Goal: Information Seeking & Learning: Learn about a topic

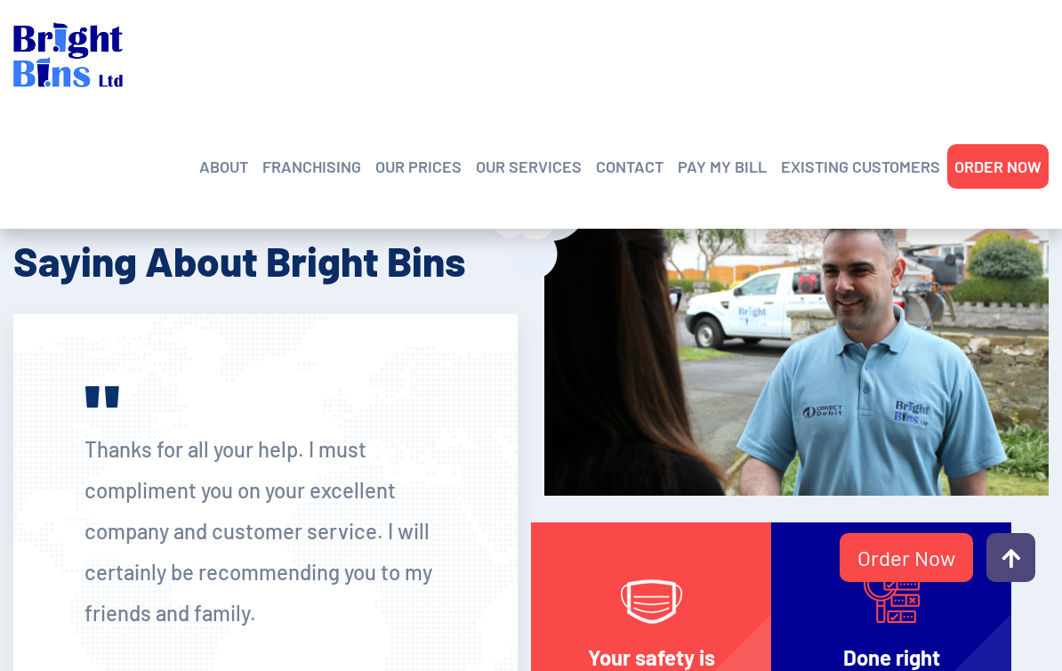
scroll to position [3161, 0]
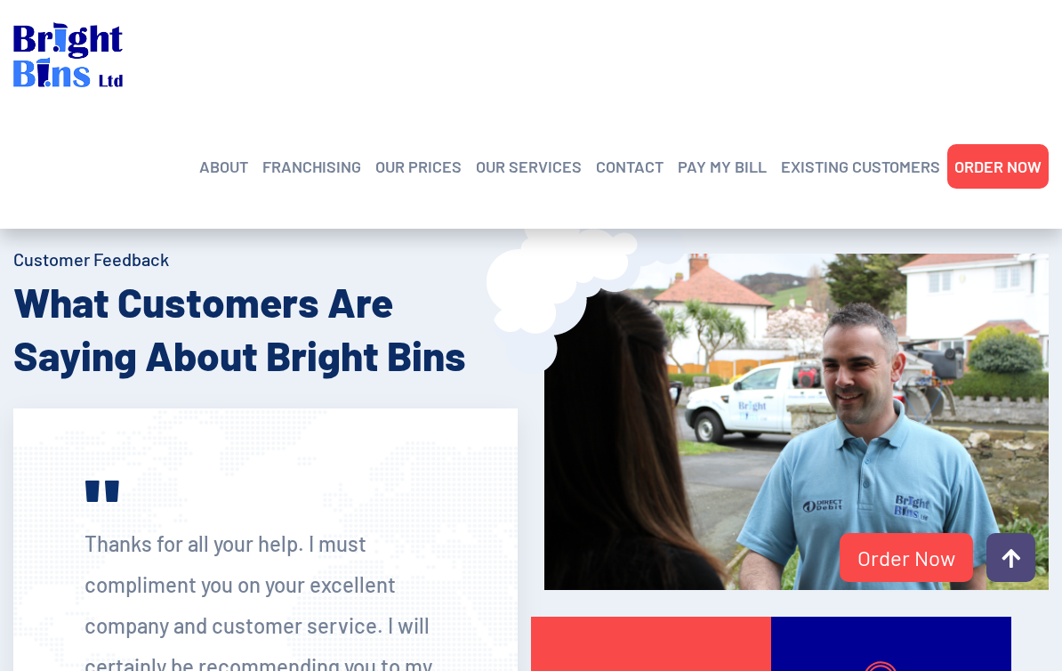
click at [639, 168] on link "CONTACT" at bounding box center [630, 166] width 68 height 27
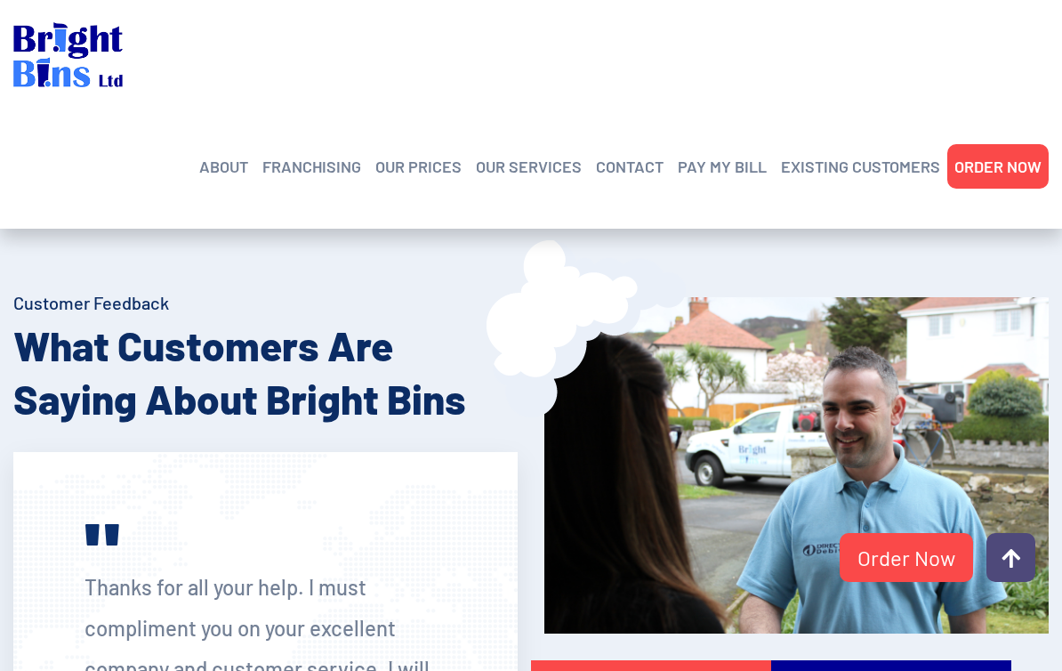
scroll to position [3121, 0]
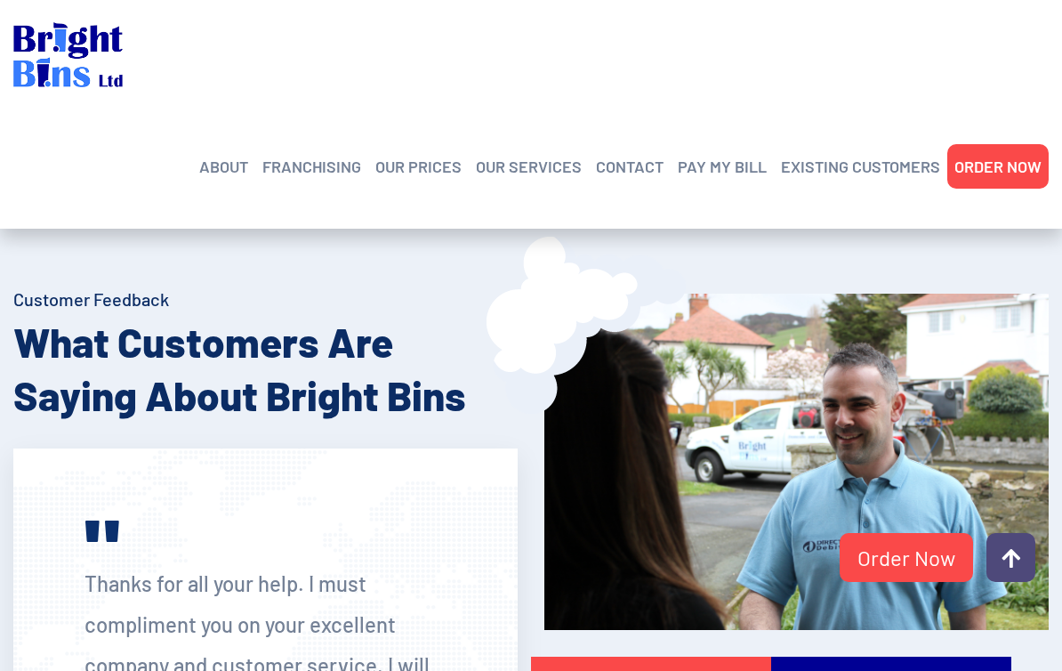
click at [91, 311] on h4 "Customer Feedback" at bounding box center [265, 298] width 504 height 25
click at [112, 388] on h2 "What Customers Are Saying About Bright Bins" at bounding box center [265, 368] width 504 height 107
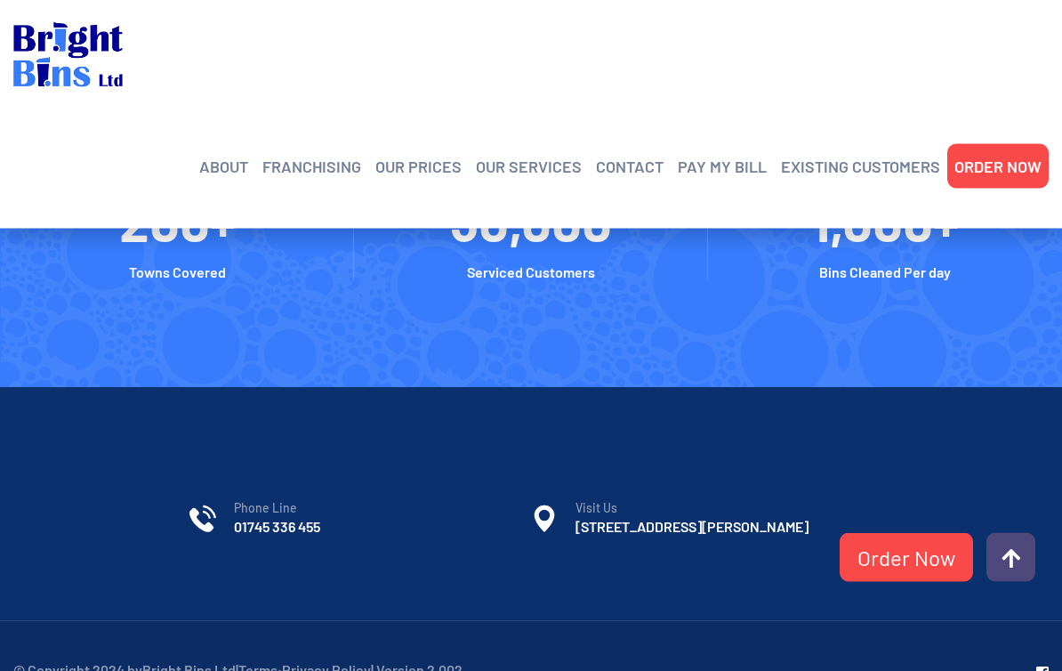
scroll to position [4131, 0]
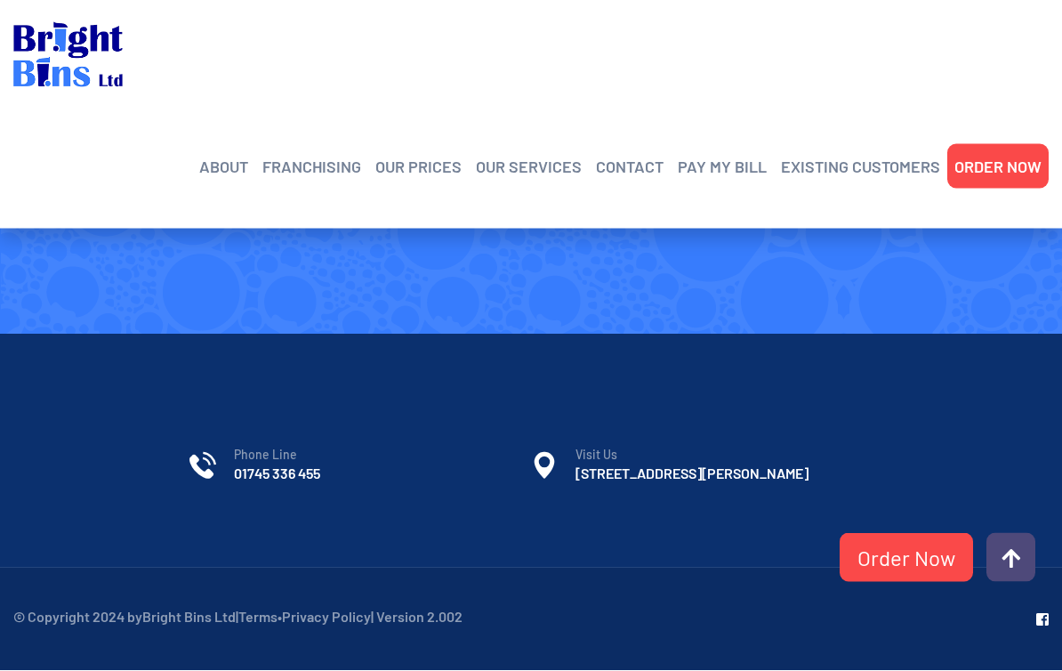
click at [596, 464] on span "Visit Us" at bounding box center [724, 456] width 297 height 18
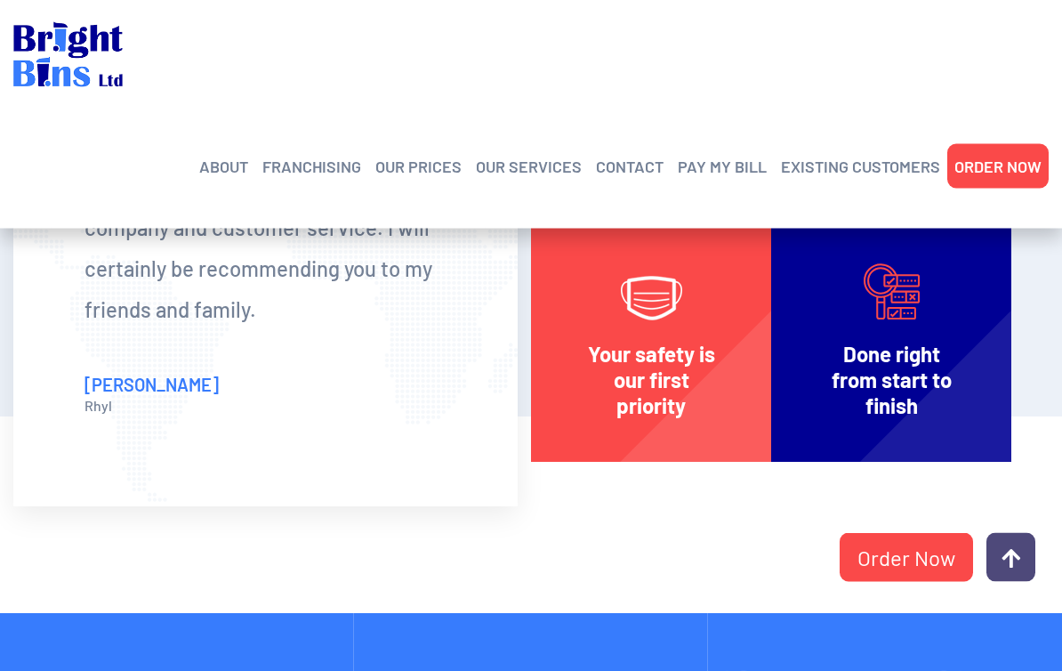
scroll to position [3559, 0]
click at [311, 177] on link "FRANCHISING" at bounding box center [311, 166] width 99 height 27
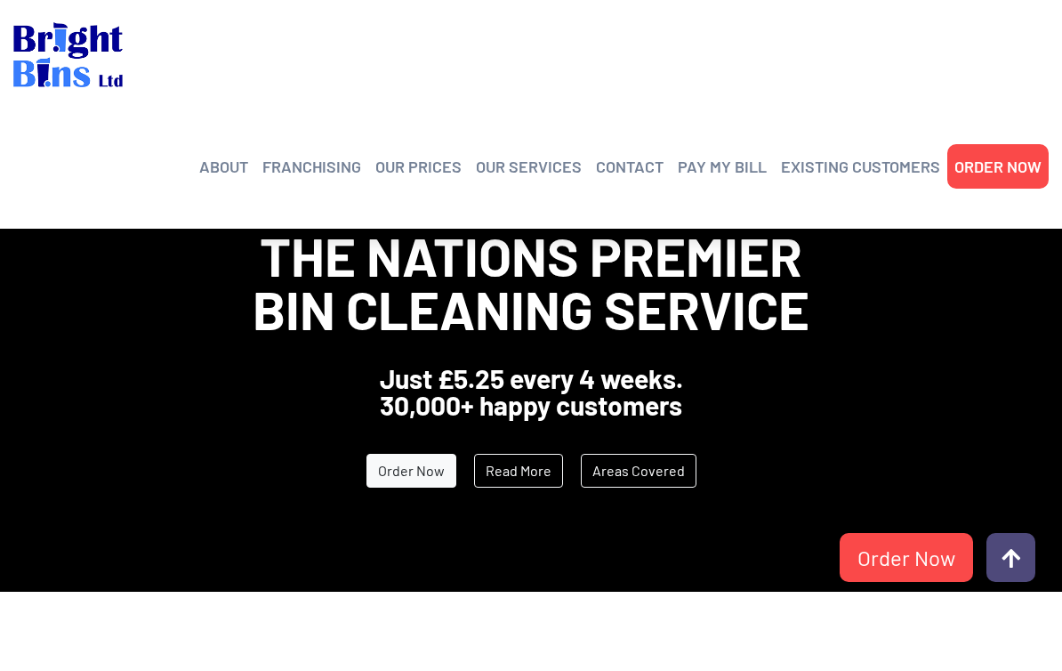
scroll to position [3589, 0]
